Goal: Answer question/provide support: Share knowledge or assist other users

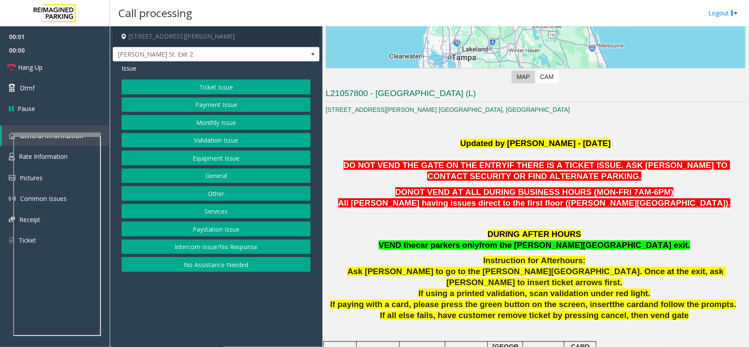
scroll to position [274, 0]
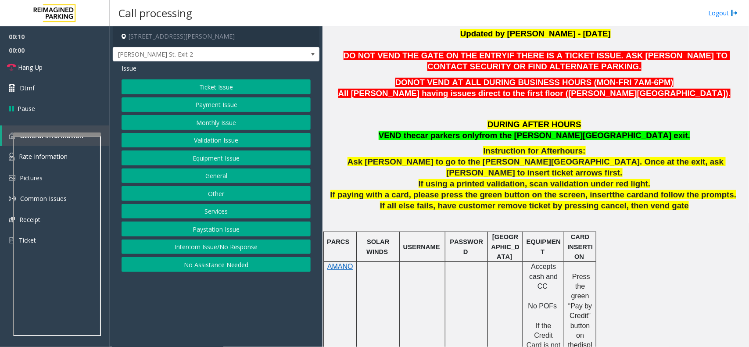
click at [260, 88] on button "Ticket Issue" at bounding box center [216, 86] width 189 height 15
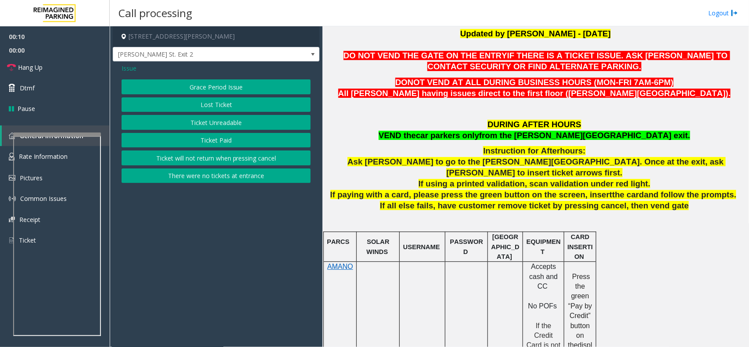
click at [249, 121] on button "Ticket Unreadable" at bounding box center [216, 122] width 189 height 15
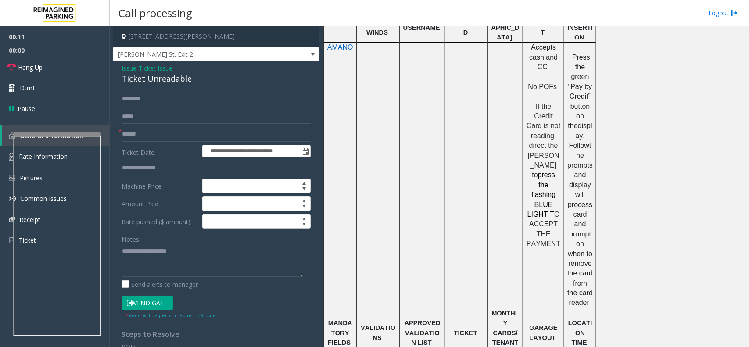
scroll to position [713, 0]
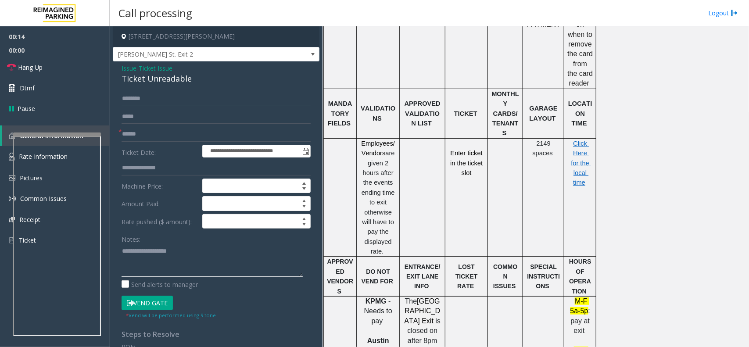
click at [162, 261] on textarea at bounding box center [212, 260] width 181 height 33
click at [163, 83] on div "Ticket Unreadable" at bounding box center [216, 79] width 189 height 12
copy div "Ticket Unreadable"
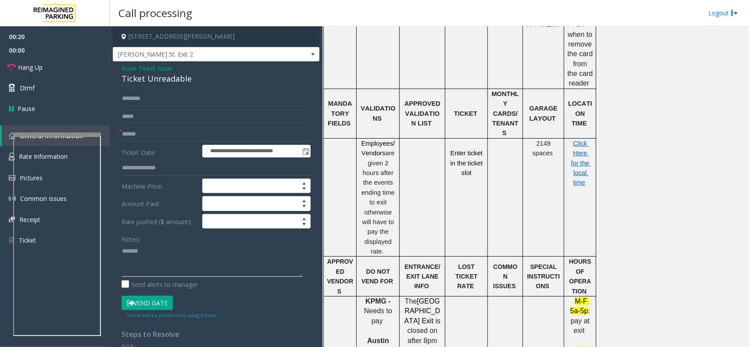
click at [174, 247] on textarea at bounding box center [212, 260] width 181 height 33
paste textarea "**********"
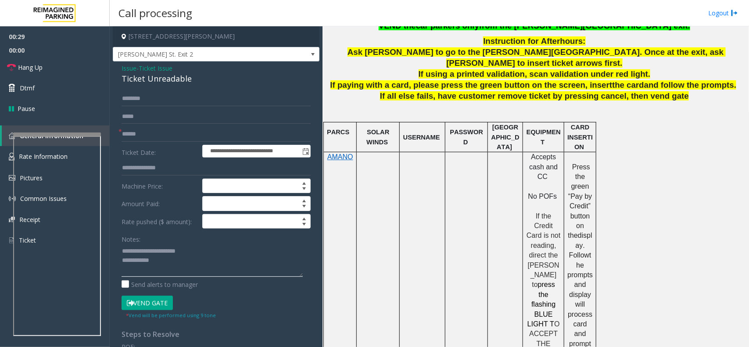
scroll to position [274, 0]
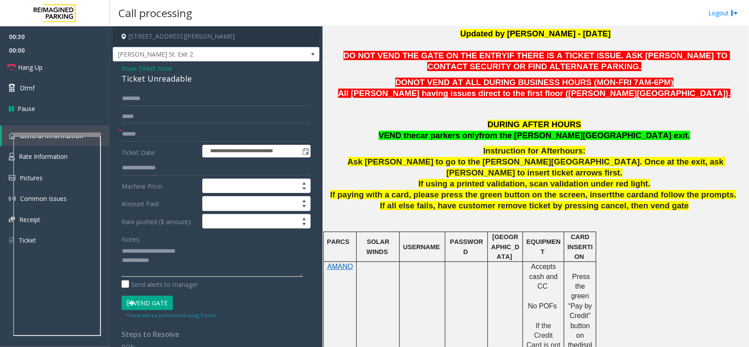
type textarea "**********"
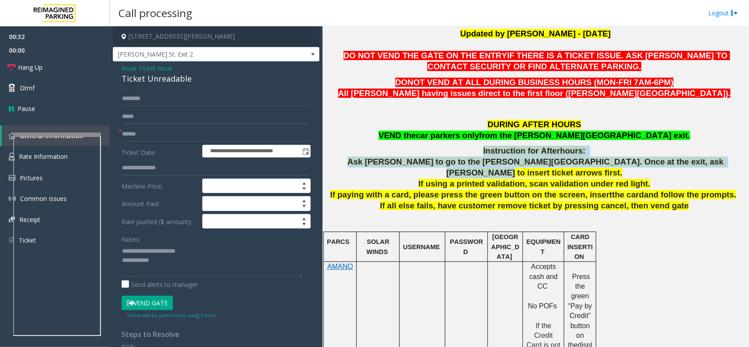
drag, startPoint x: 364, startPoint y: 154, endPoint x: 690, endPoint y: 158, distance: 326.2
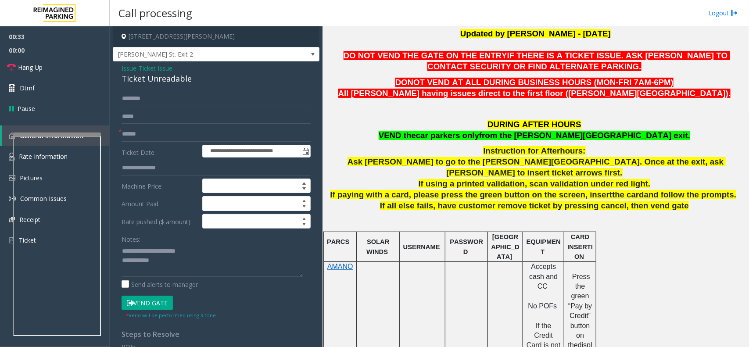
click at [658, 179] on p "If using a printed validation, scan validation under red light." at bounding box center [536, 184] width 420 height 11
drag, startPoint x: 708, startPoint y: 158, endPoint x: 398, endPoint y: 171, distance: 309.8
click at [392, 179] on p "If using a printed validation, scan validation under red light." at bounding box center [536, 184] width 420 height 11
drag, startPoint x: 490, startPoint y: 195, endPoint x: 617, endPoint y: 201, distance: 127.0
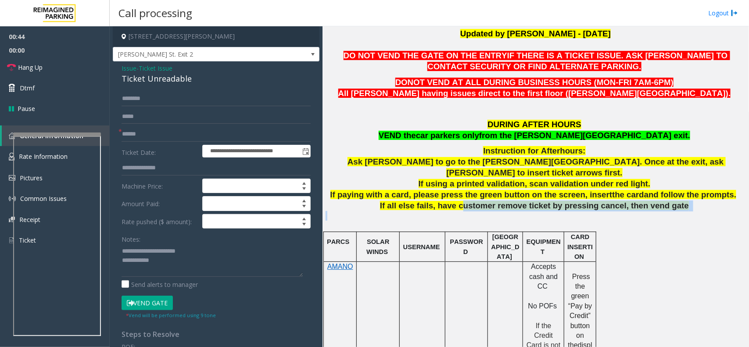
click at [651, 211] on p at bounding box center [536, 216] width 420 height 10
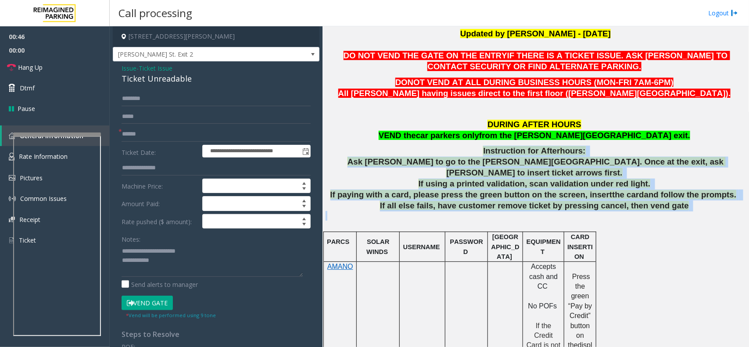
drag, startPoint x: 664, startPoint y: 202, endPoint x: 464, endPoint y: 146, distance: 207.8
click at [464, 146] on p "Instruction for After hours:" at bounding box center [536, 151] width 420 height 11
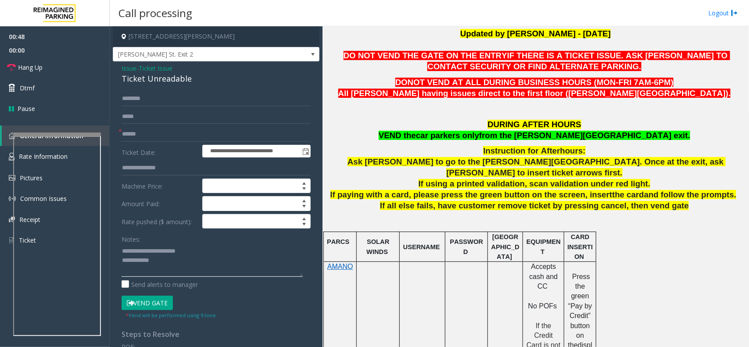
click at [205, 259] on textarea at bounding box center [212, 260] width 181 height 33
click at [161, 132] on input "text" at bounding box center [216, 134] width 189 height 15
type input "******"
click at [191, 267] on textarea at bounding box center [212, 260] width 181 height 33
click at [177, 259] on textarea at bounding box center [212, 260] width 181 height 33
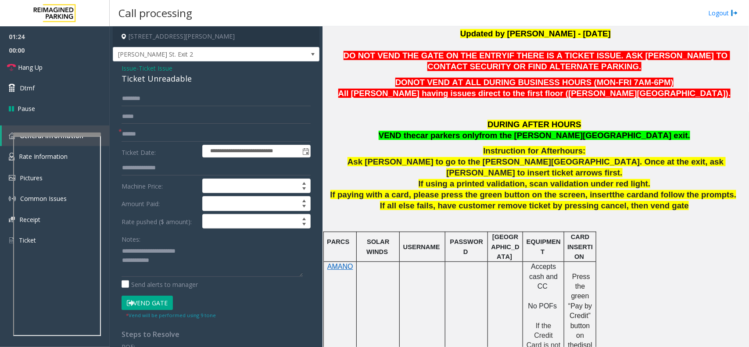
click at [156, 304] on button "Vend Gate" at bounding box center [147, 303] width 51 height 15
click at [173, 267] on textarea at bounding box center [212, 260] width 181 height 33
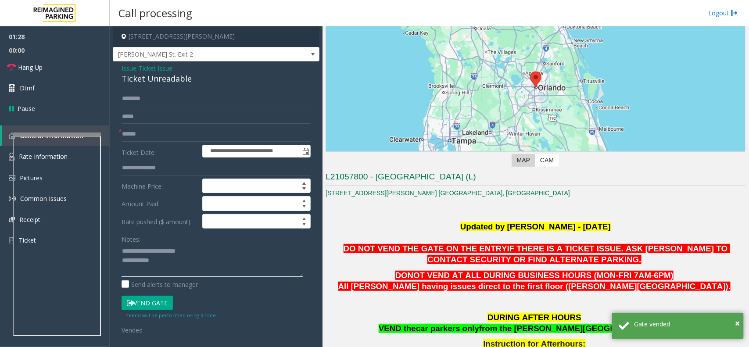
scroll to position [165, 0]
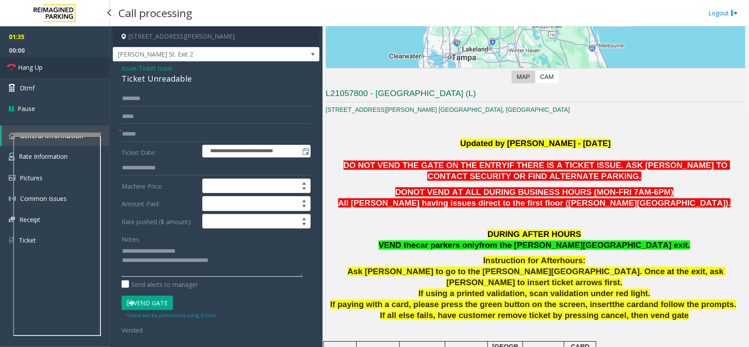
type textarea "**********"
click at [45, 71] on link "Hang Up" at bounding box center [55, 67] width 110 height 21
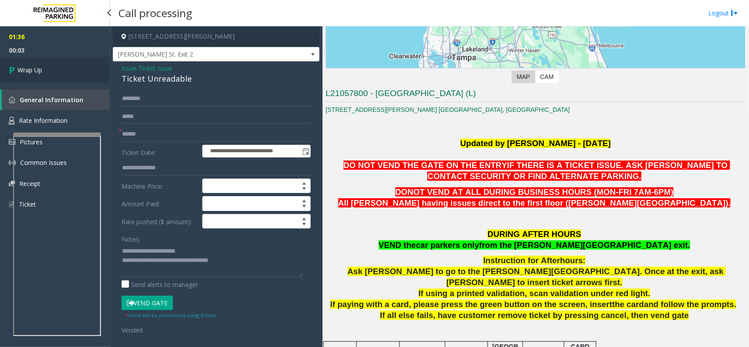
click at [45, 71] on link "Wrap Up" at bounding box center [55, 70] width 110 height 26
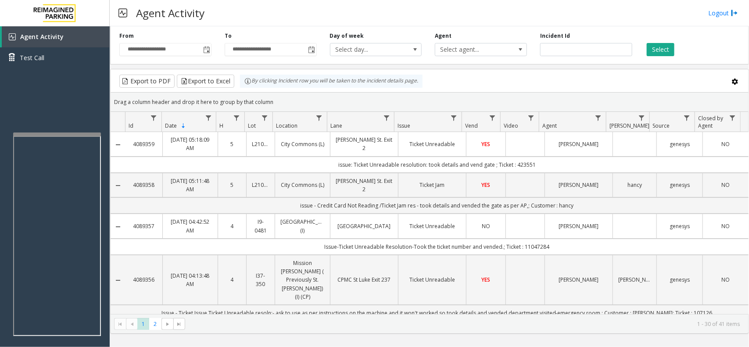
drag, startPoint x: 276, startPoint y: 101, endPoint x: 242, endPoint y: 78, distance: 40.9
click at [242, 78] on kendo-grid "Export to PDF Export to Excel By clicking Incident row you will be taken to the…" at bounding box center [429, 201] width 639 height 265
click at [277, 104] on div "Drag a column header and drop it here to group by that column" at bounding box center [430, 101] width 638 height 15
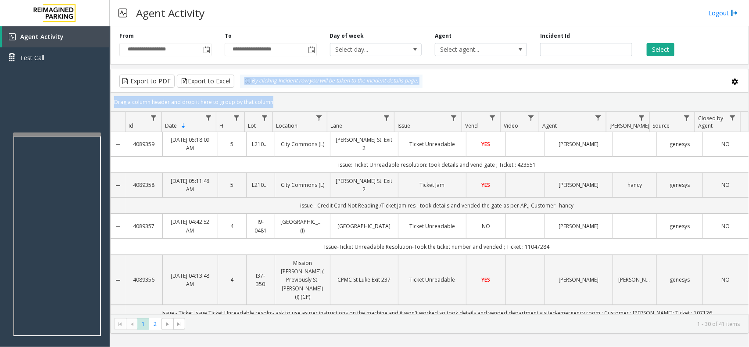
drag, startPoint x: 277, startPoint y: 104, endPoint x: 270, endPoint y: 95, distance: 11.0
click at [247, 88] on kendo-grid "Export to PDF Export to Excel By clicking Incident row you will be taken to the…" at bounding box center [429, 201] width 639 height 265
click at [294, 98] on div "Drag a column header and drop it here to group by that column" at bounding box center [430, 101] width 638 height 15
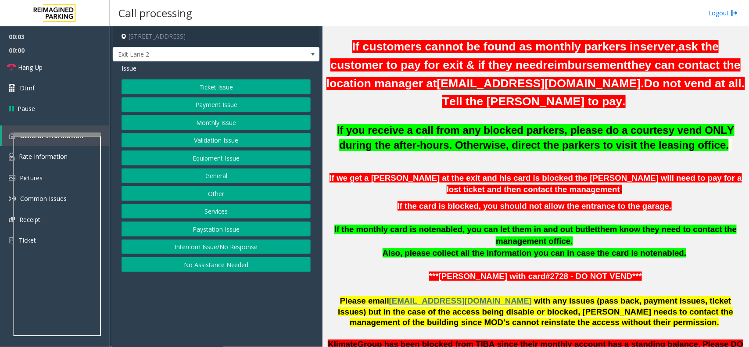
scroll to position [549, 0]
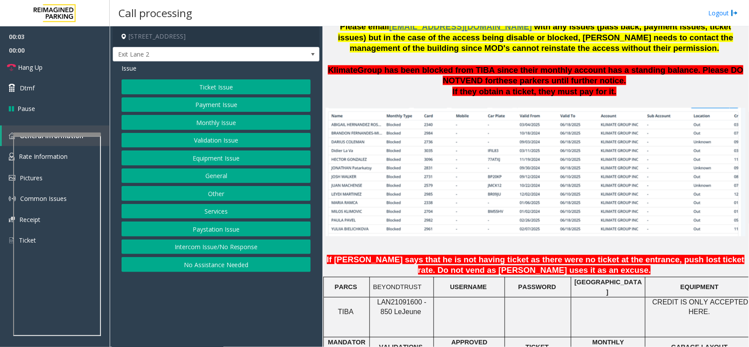
click at [170, 128] on button "Monthly Issue" at bounding box center [216, 122] width 189 height 15
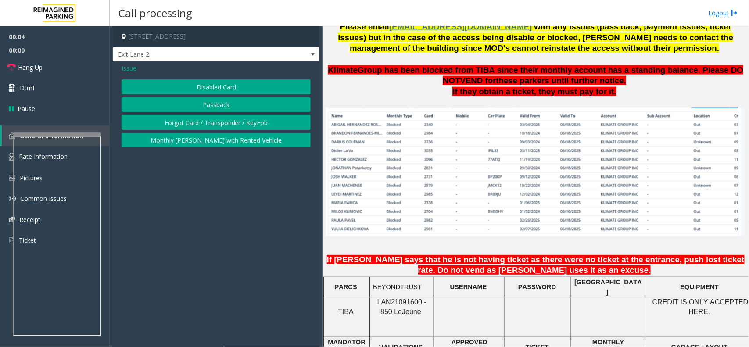
click at [193, 82] on button "Disabled Card" at bounding box center [216, 86] width 189 height 15
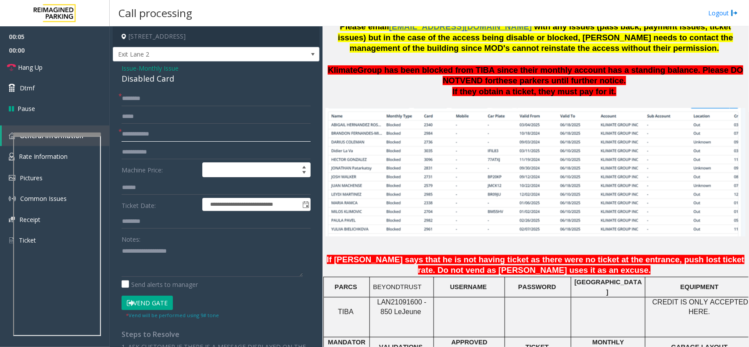
click at [184, 128] on input "text" at bounding box center [216, 134] width 189 height 15
type input "****"
click at [150, 248] on textarea at bounding box center [212, 260] width 181 height 33
type textarea "******"
click at [400, 301] on span "LAN21091600 - 850 Le" at bounding box center [402, 307] width 49 height 17
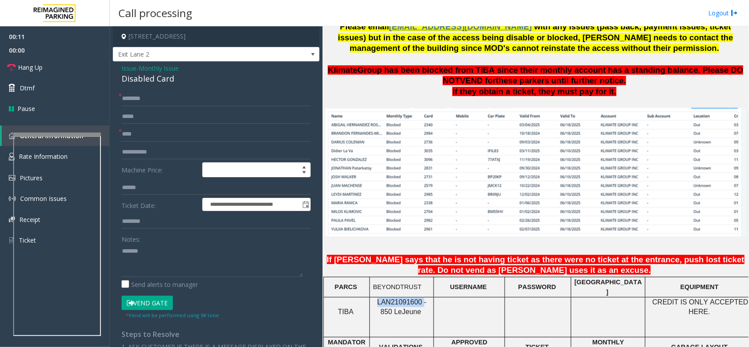
click at [400, 301] on span "LAN21091600 - 850 Le" at bounding box center [402, 307] width 49 height 17
copy span "LAN21091600"
click at [174, 253] on textarea at bounding box center [212, 260] width 181 height 33
click at [121, 68] on div "**********" at bounding box center [216, 298] width 207 height 474
click at [122, 68] on span "Issue" at bounding box center [129, 68] width 15 height 9
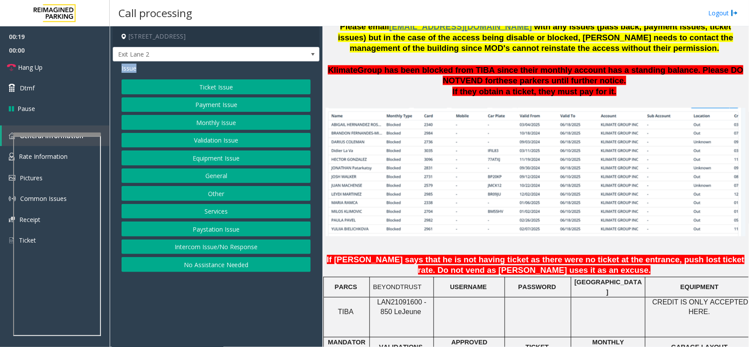
click at [217, 124] on button "Monthly Issue" at bounding box center [216, 122] width 189 height 15
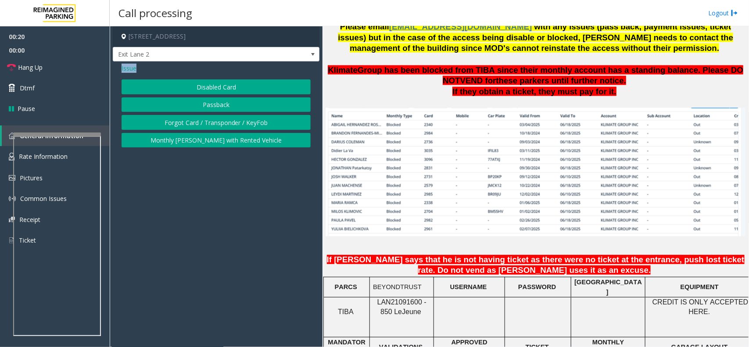
click at [219, 106] on button "Passback" at bounding box center [216, 104] width 189 height 15
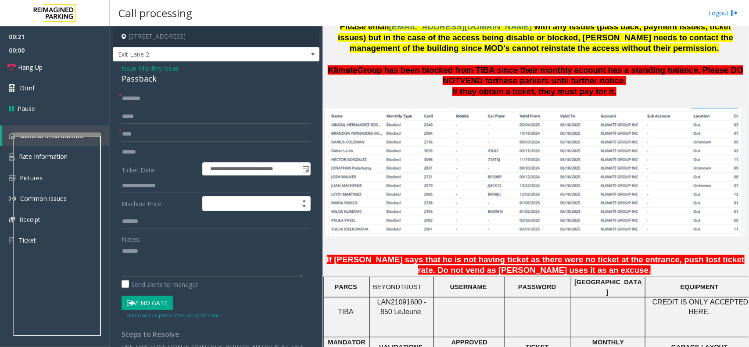
click at [137, 79] on div "Passback" at bounding box center [216, 79] width 189 height 12
copy div "Passback"
click at [154, 259] on textarea at bounding box center [212, 260] width 181 height 33
paste textarea "*********"
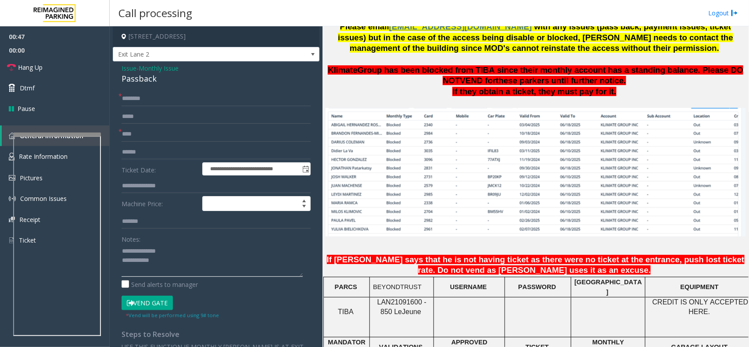
click at [249, 257] on textarea at bounding box center [212, 260] width 181 height 33
type textarea "**********"
click at [168, 109] on input "text" at bounding box center [216, 116] width 189 height 15
click at [168, 110] on input "text" at bounding box center [216, 116] width 189 height 15
type input "*"
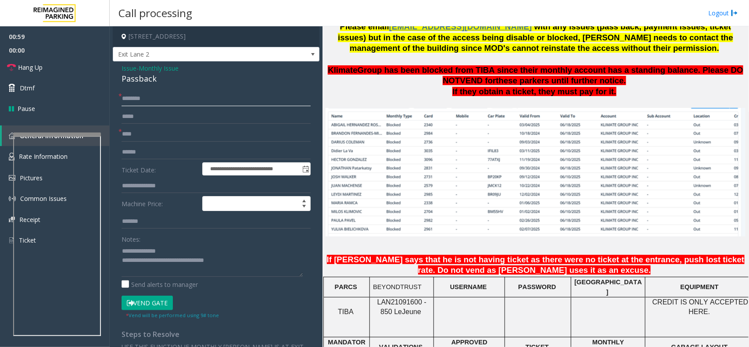
click at [168, 96] on input "text" at bounding box center [216, 98] width 189 height 15
click at [78, 62] on link "Hang Up" at bounding box center [55, 67] width 110 height 21
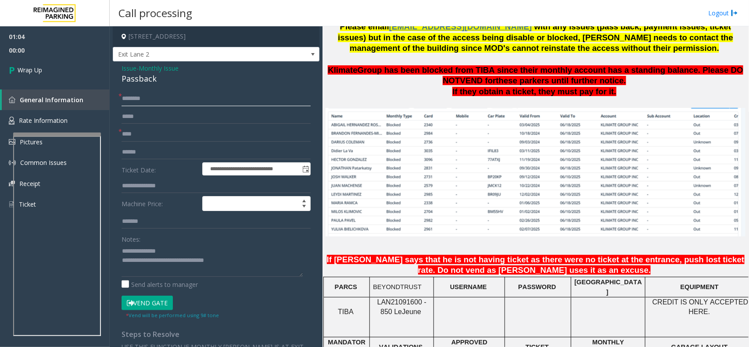
click at [180, 95] on input "*******" at bounding box center [216, 98] width 189 height 15
type input "**********"
click at [58, 71] on link "Wrap Up" at bounding box center [55, 70] width 110 height 26
